Goal: Check status: Check status

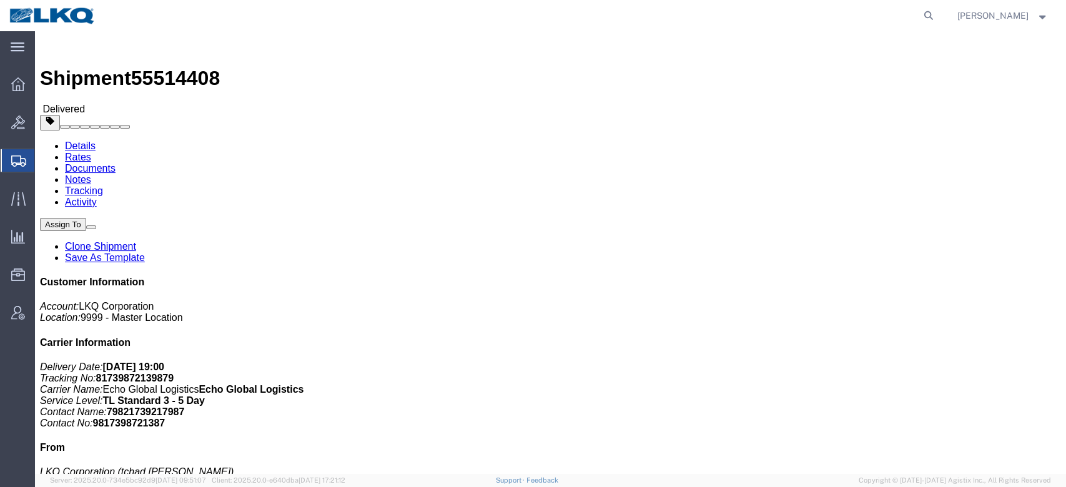
click at [0, 0] on span "Shipment Manager" at bounding box center [0, 0] width 0 height 0
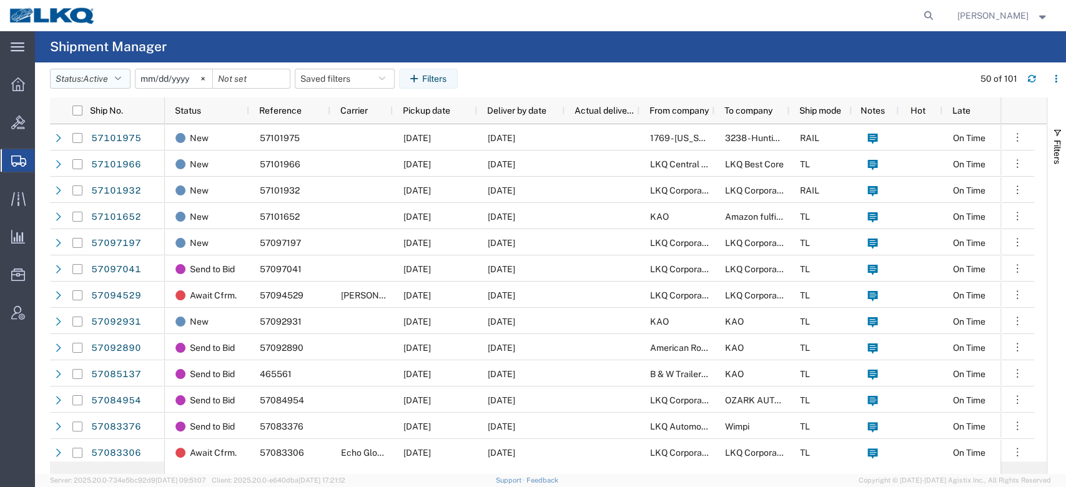
click at [107, 77] on span "Active" at bounding box center [95, 79] width 25 height 10
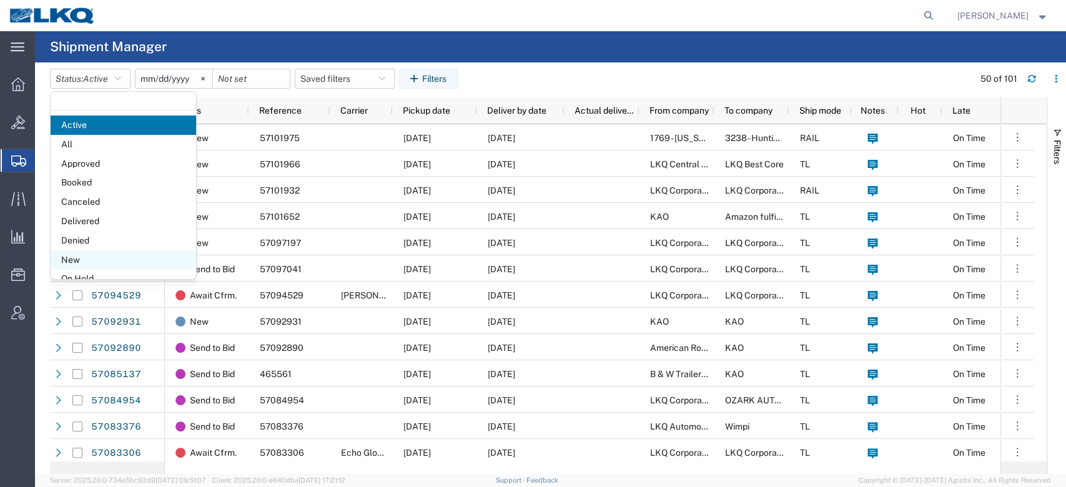
click at [91, 257] on span "New" at bounding box center [123, 259] width 145 height 19
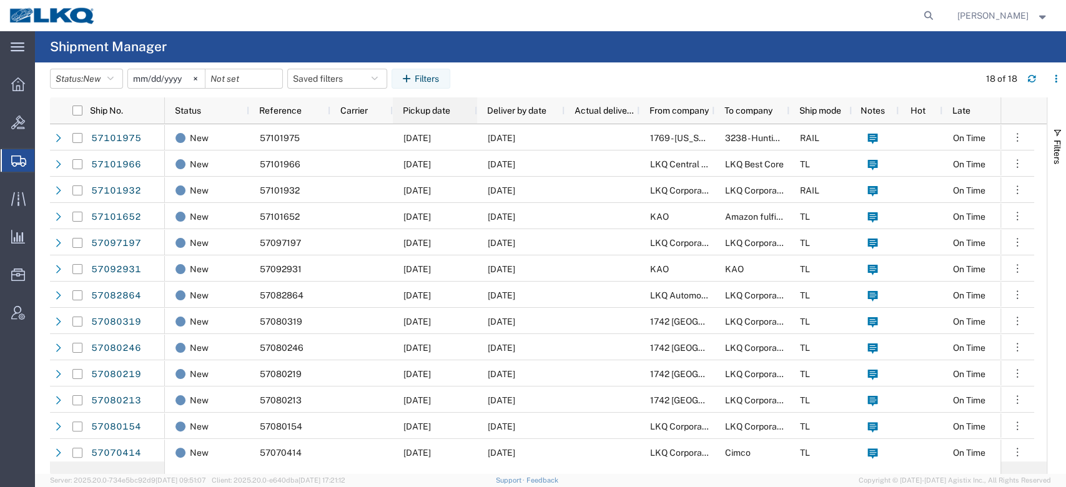
click at [430, 114] on span "Pickup date" at bounding box center [426, 111] width 47 height 10
click at [43, 124] on span "Bids" at bounding box center [38, 122] width 9 height 25
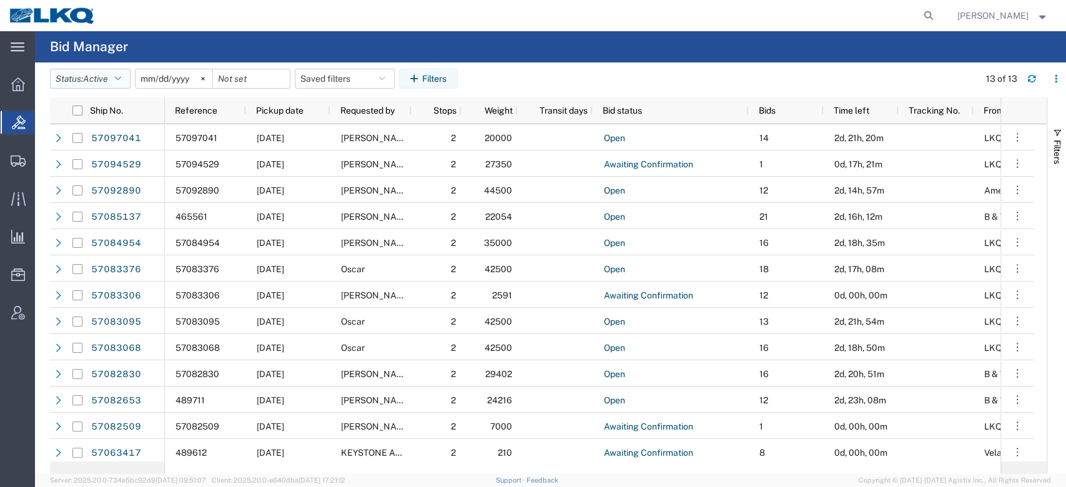
click at [108, 76] on span "Active" at bounding box center [95, 79] width 25 height 10
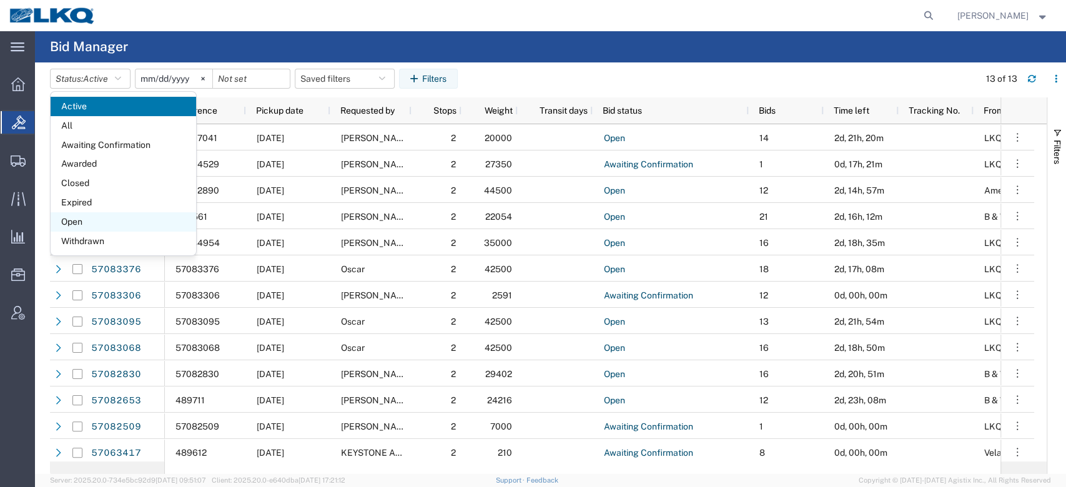
click at [86, 222] on span "Open" at bounding box center [123, 221] width 145 height 19
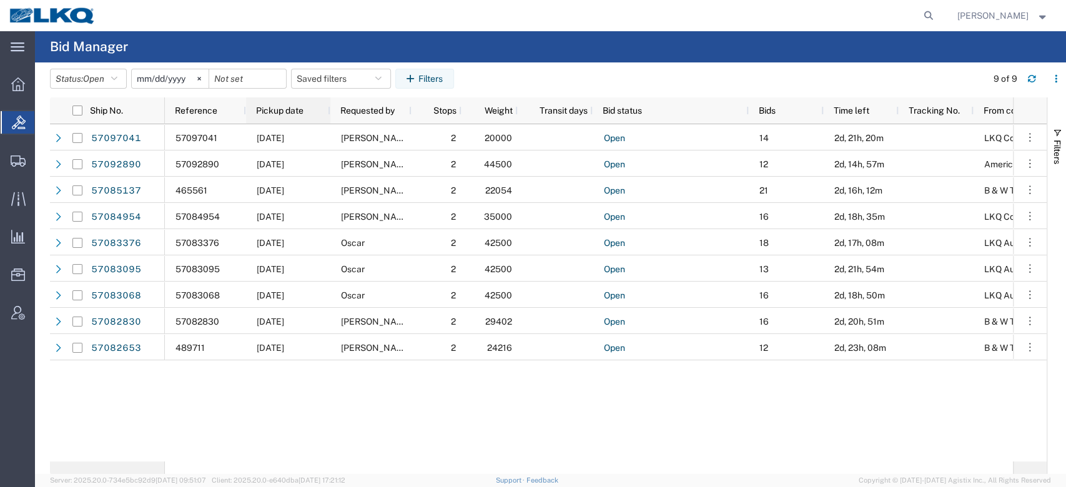
click at [285, 110] on span "Pickup date" at bounding box center [279, 111] width 47 height 10
click at [94, 82] on span "Open" at bounding box center [93, 79] width 21 height 10
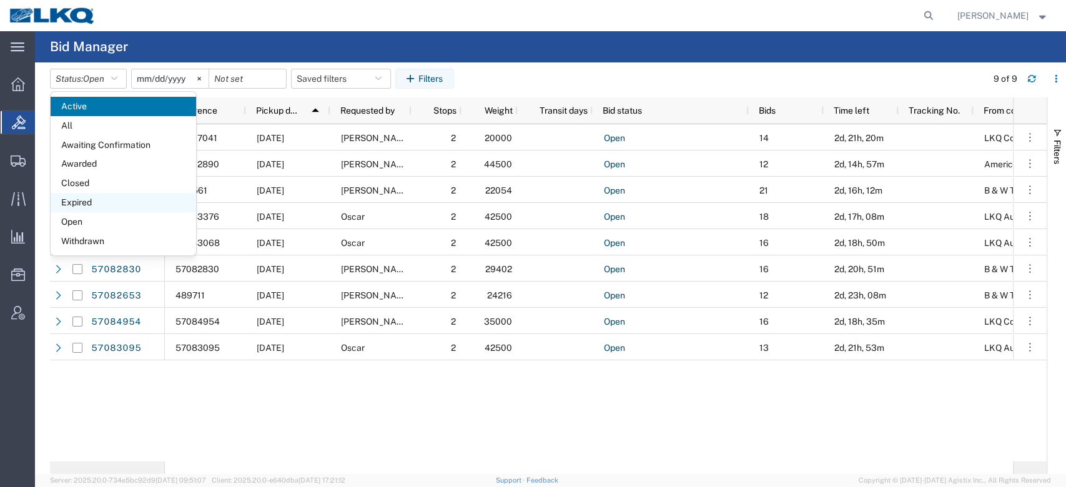
click at [93, 199] on span "Expired" at bounding box center [123, 202] width 145 height 19
